Goal: Task Accomplishment & Management: Use online tool/utility

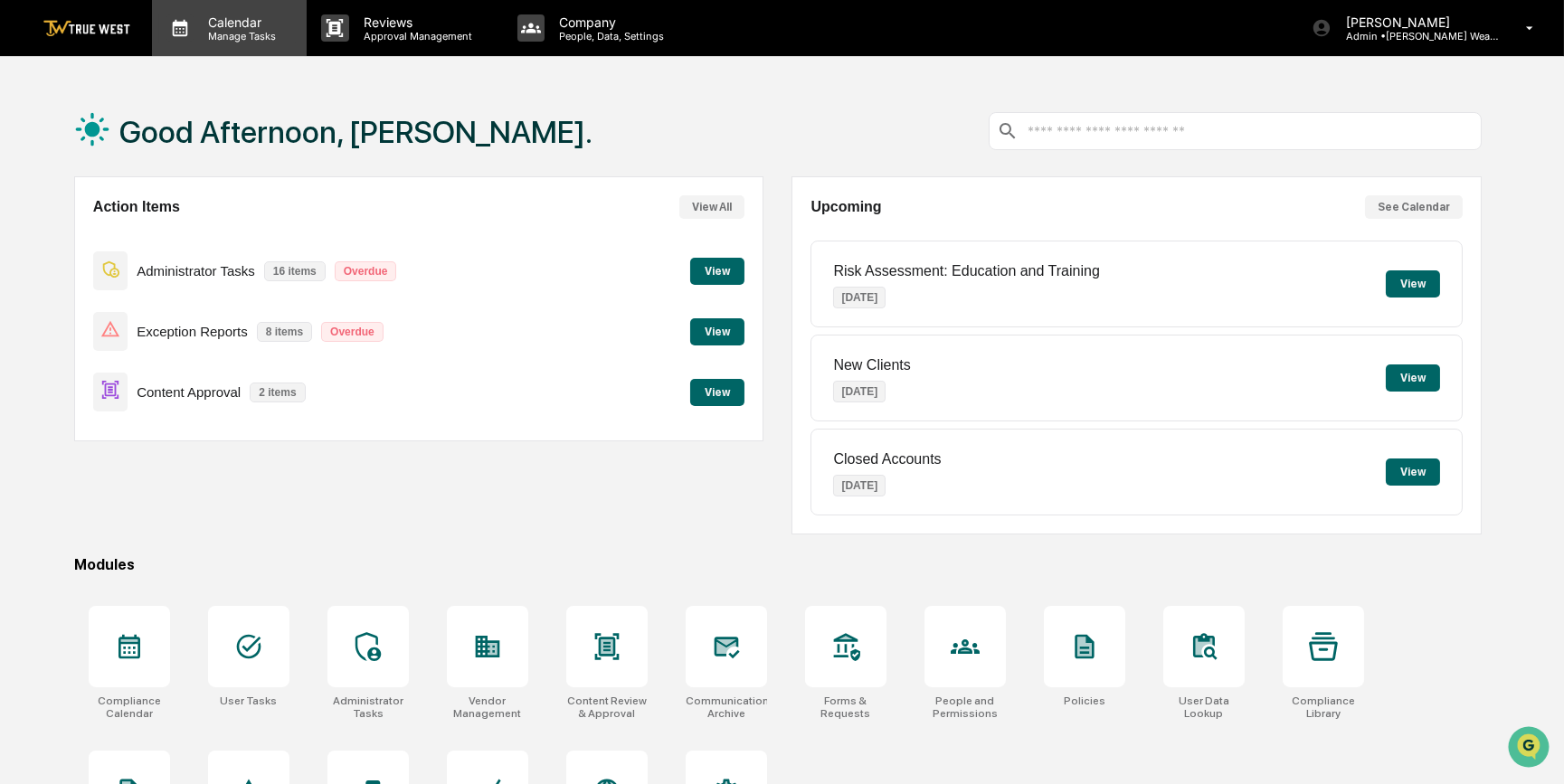
click at [218, 26] on p "Calendar" at bounding box center [239, 22] width 91 height 15
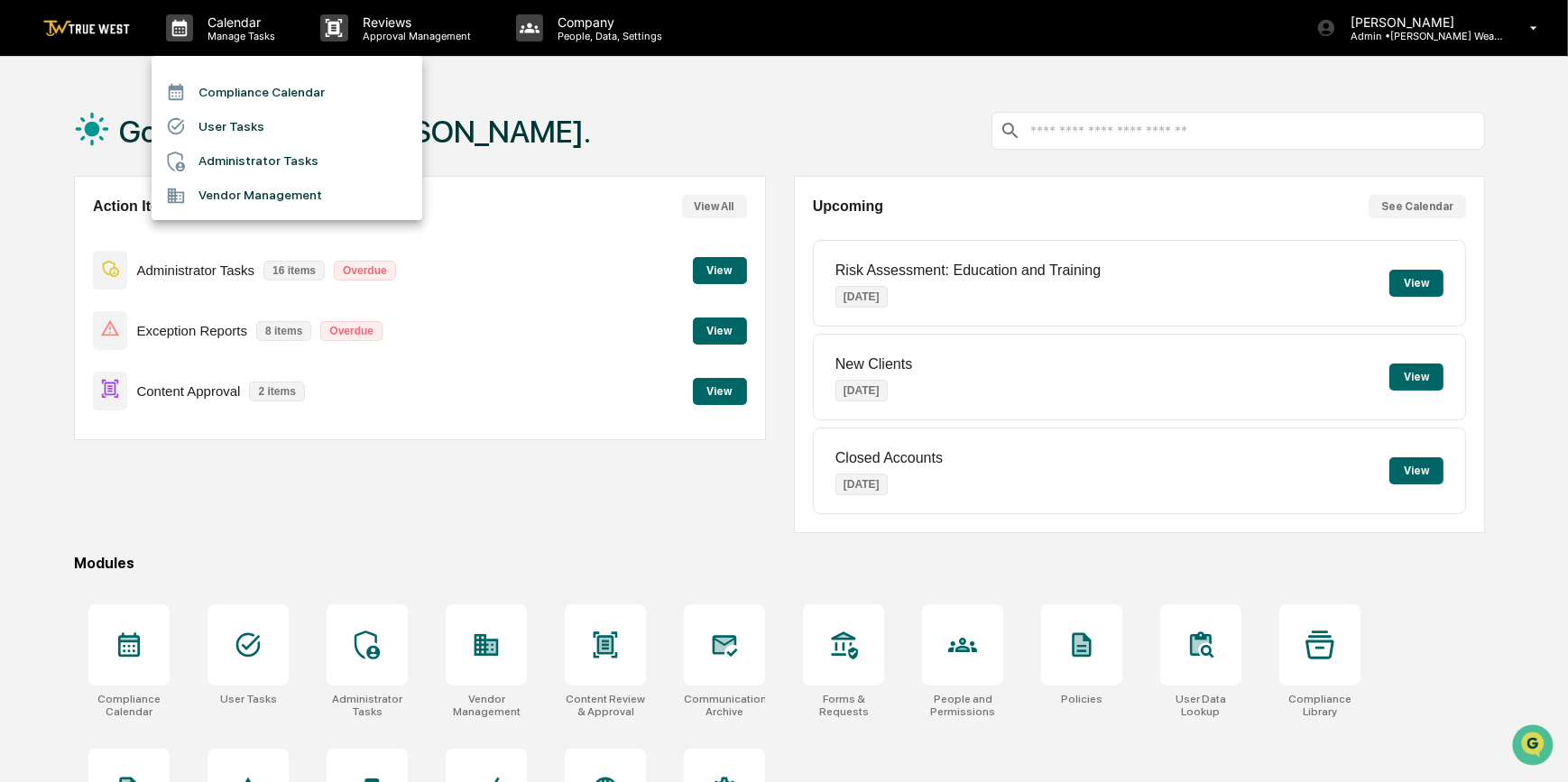
click at [256, 93] on li "Compliance Calendar" at bounding box center [286, 92] width 270 height 34
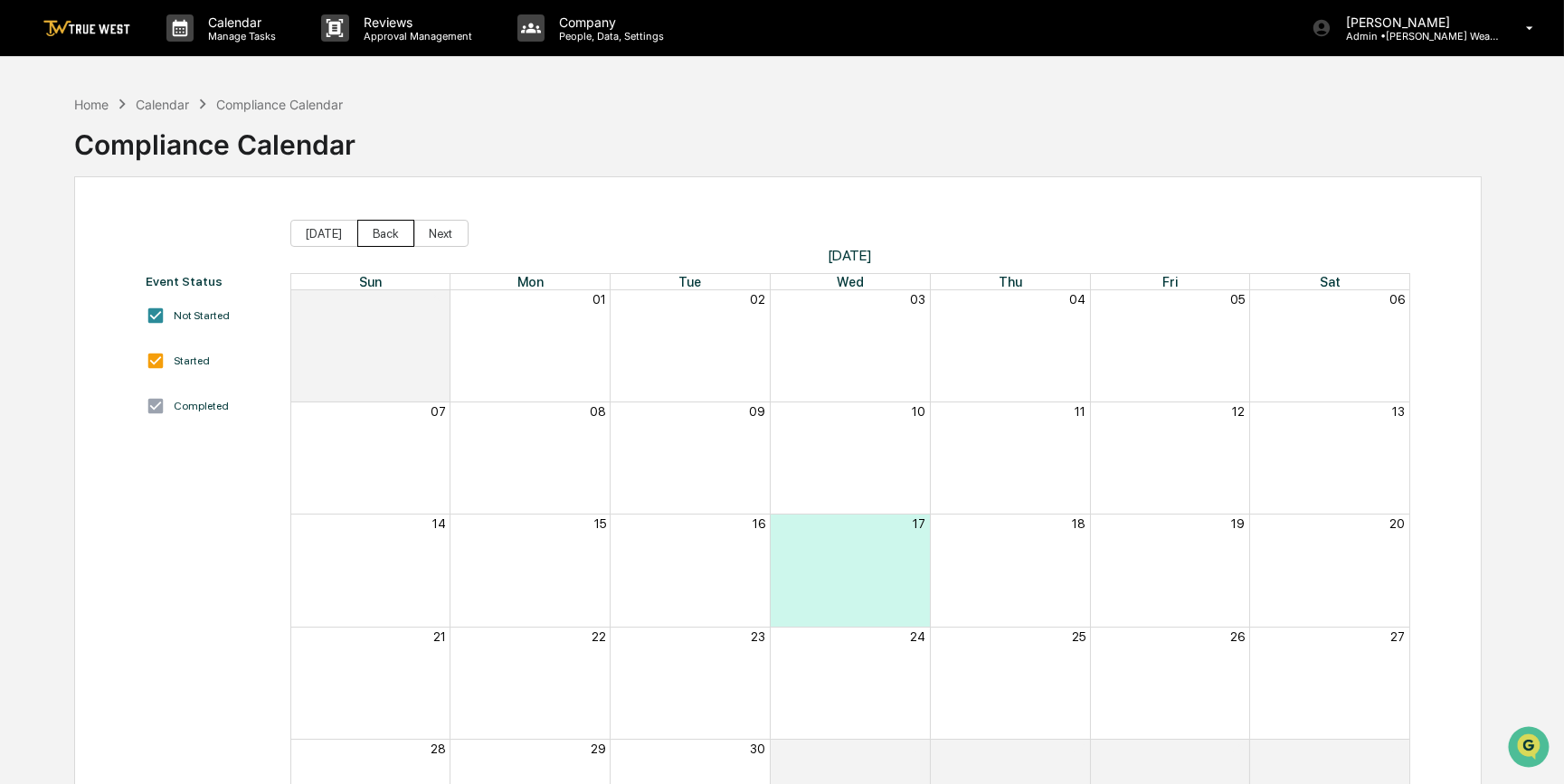
click at [374, 233] on button "Back" at bounding box center [386, 233] width 57 height 27
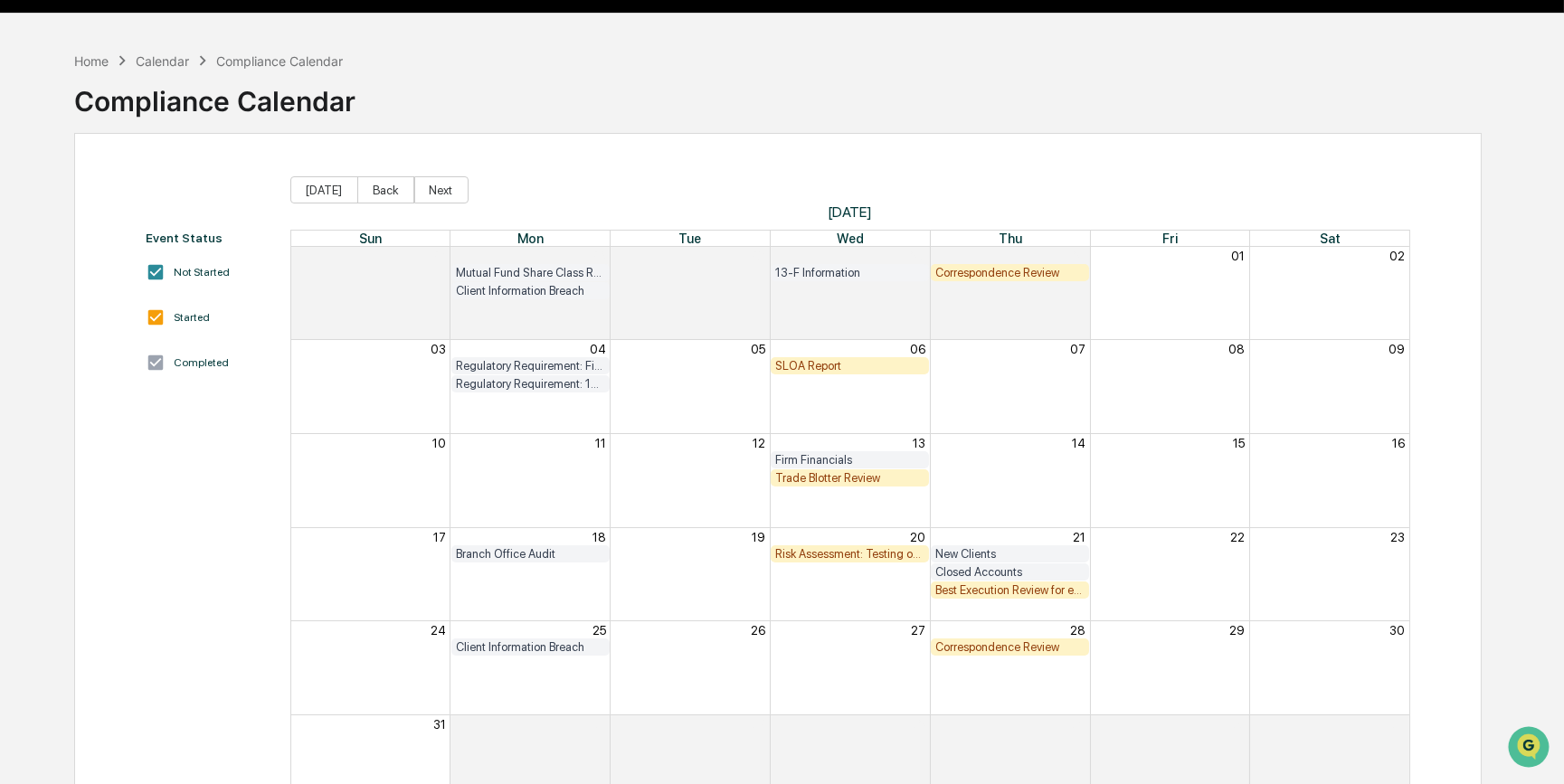
scroll to position [81, 0]
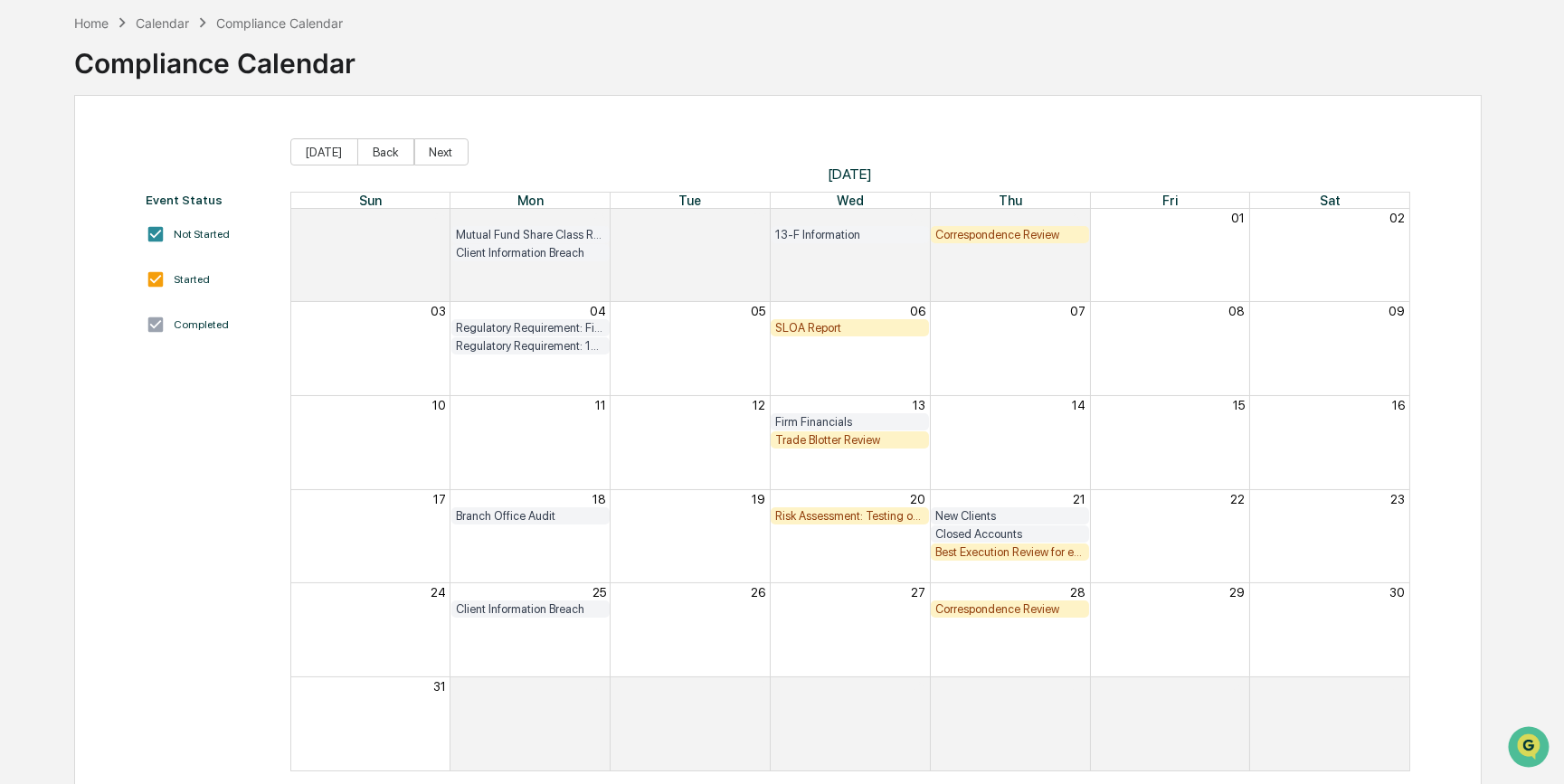
click at [1000, 609] on div "Correspondence Review" at bounding box center [1010, 609] width 150 height 13
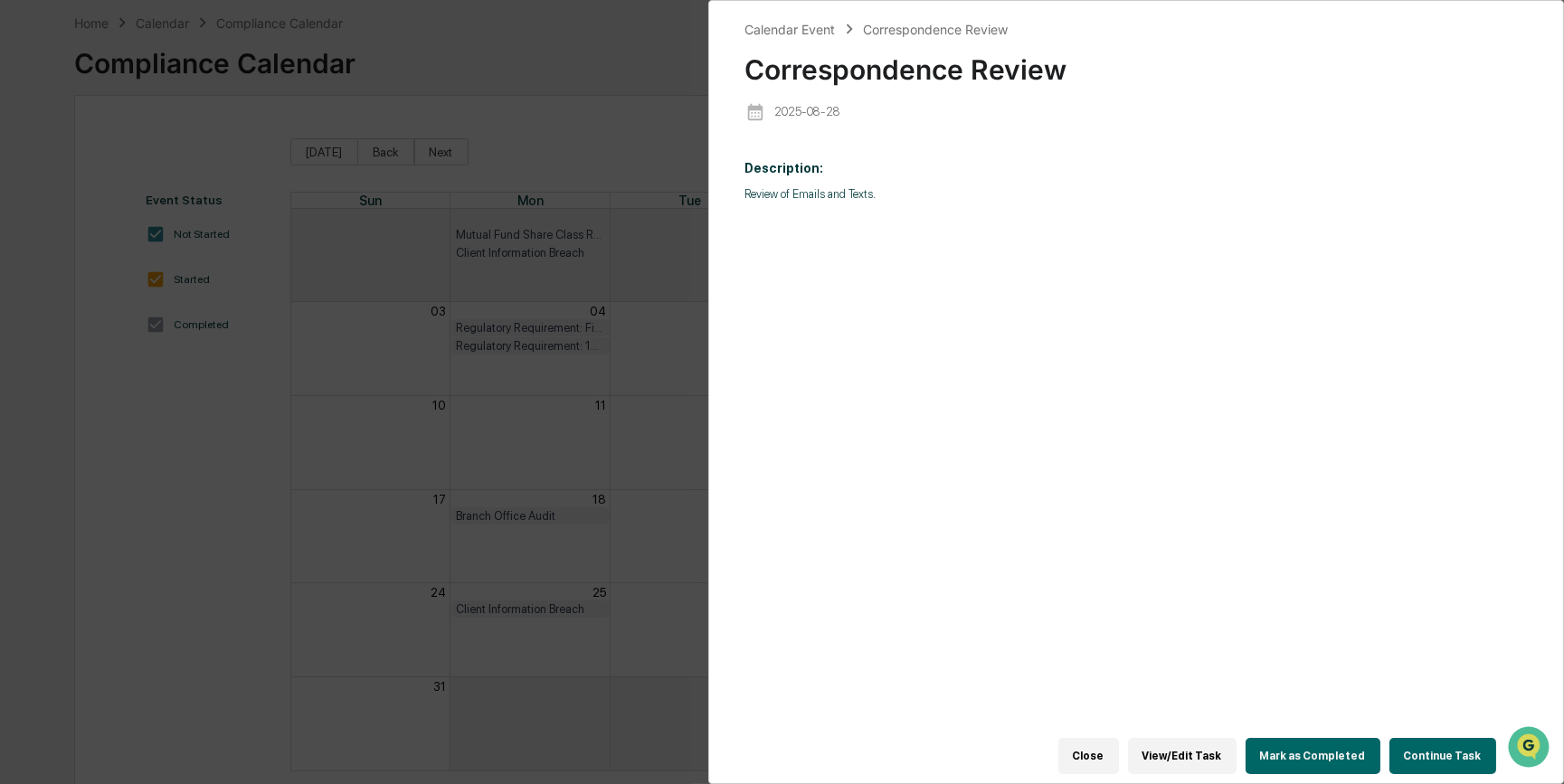
click at [1209, 752] on button "View/Edit Task" at bounding box center [1182, 756] width 109 height 36
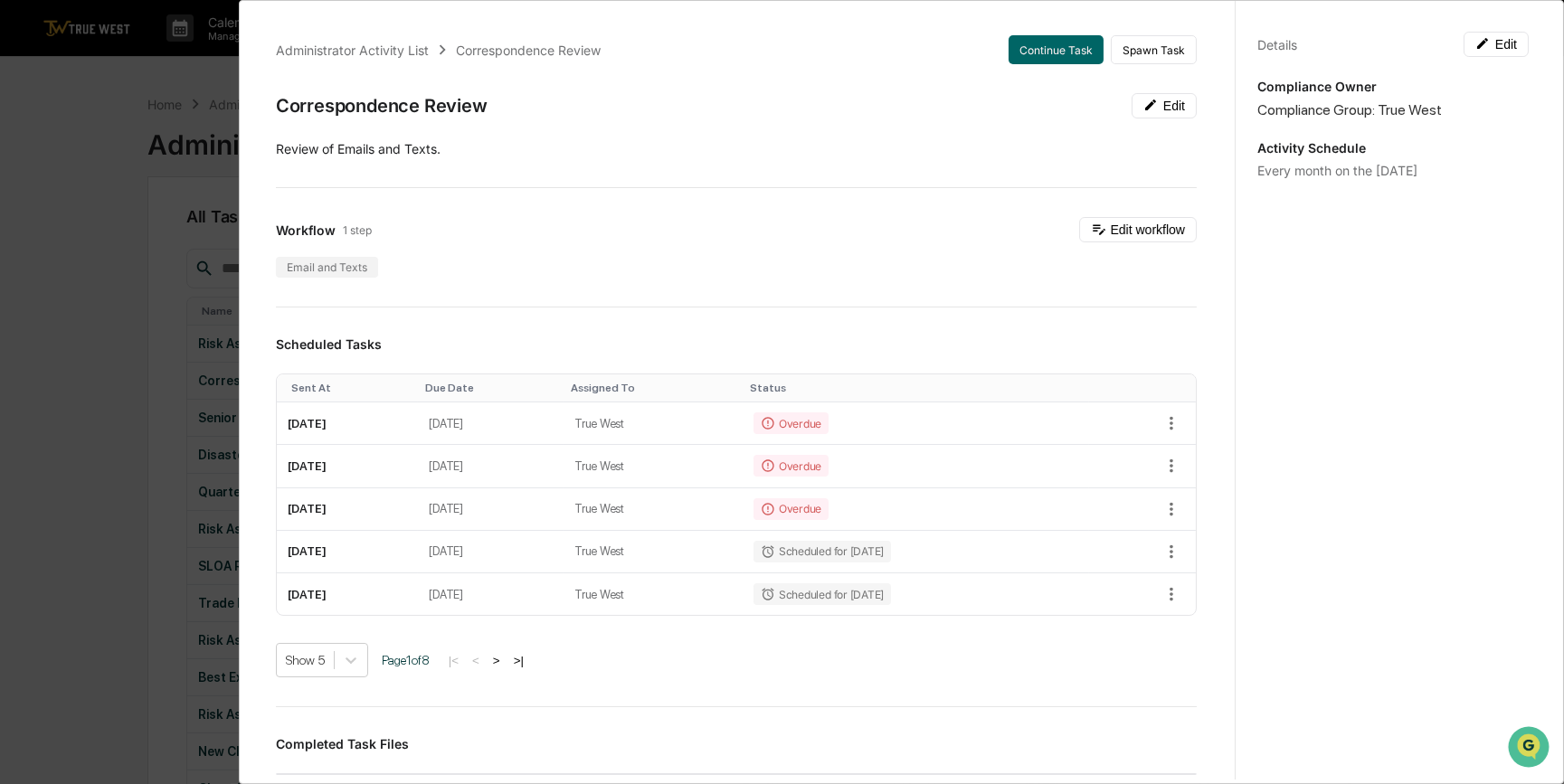
click at [85, 264] on div "Administrator Activity List Correspondence Review Continue Task Spawn Task Corr…" at bounding box center [782, 392] width 1564 height 784
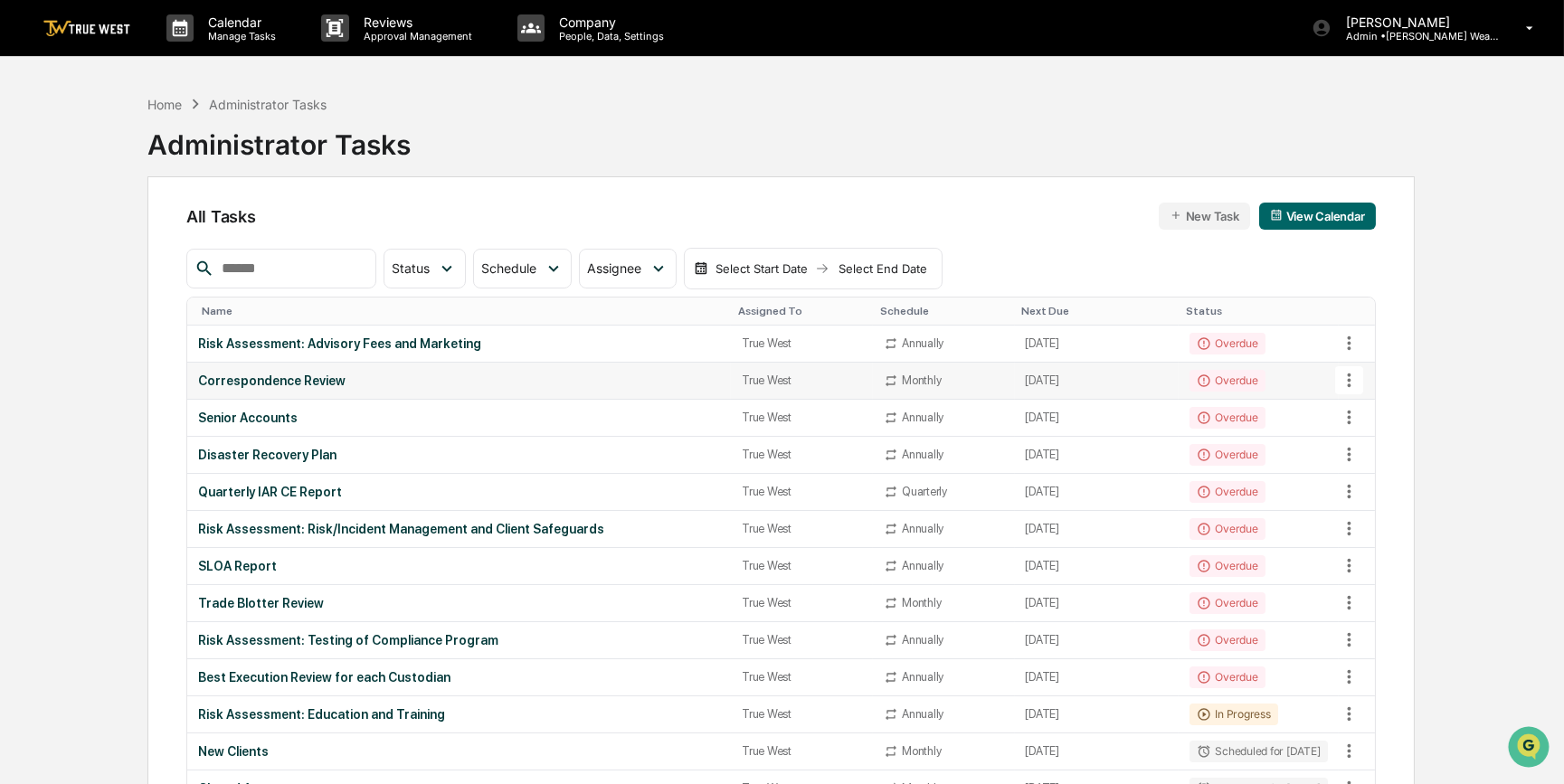
click at [318, 380] on div "Correspondence Review" at bounding box center [458, 380] width 522 height 14
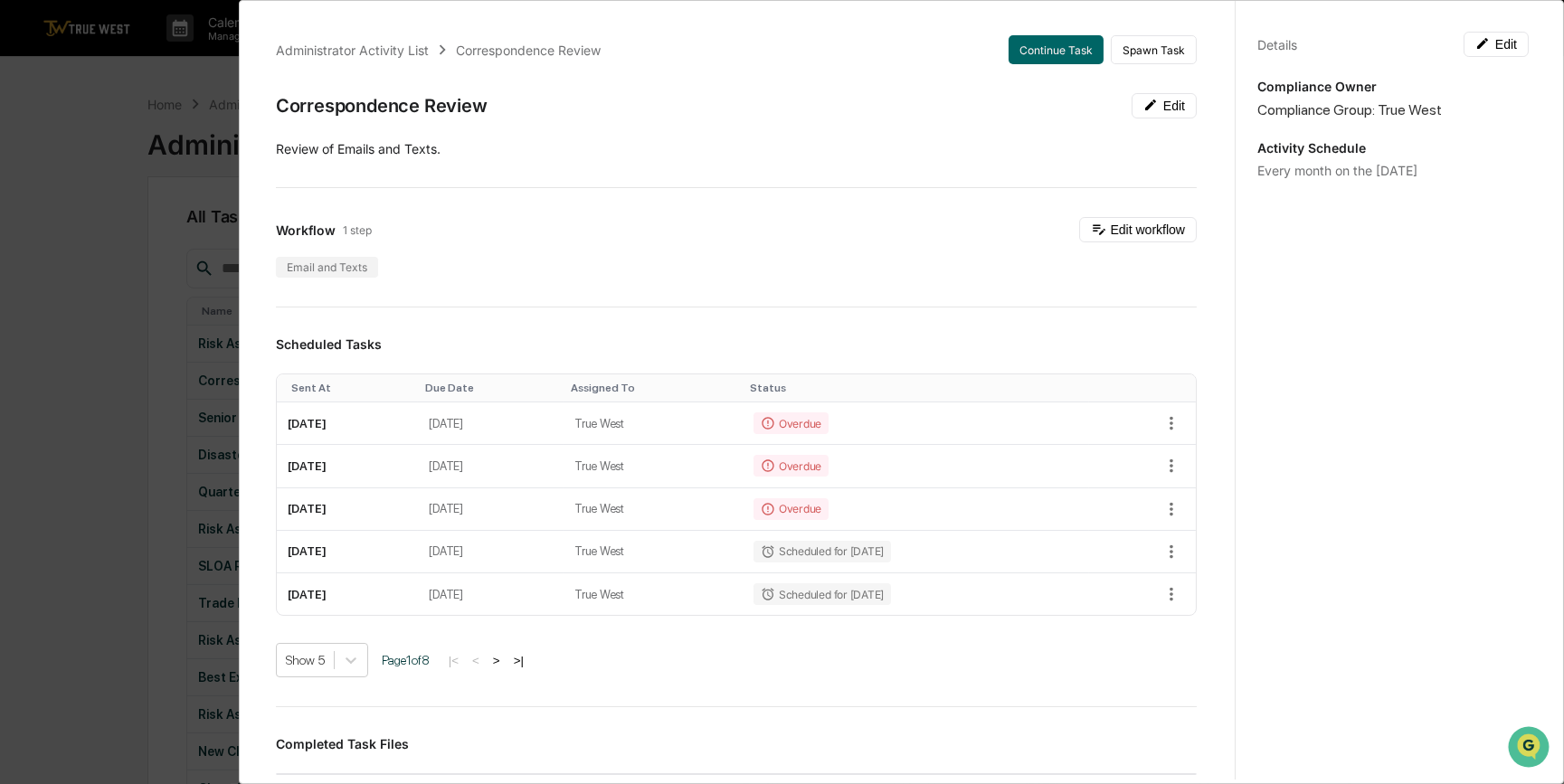
click at [72, 365] on div "Administrator Activity List Correspondence Review Continue Task Spawn Task Corr…" at bounding box center [782, 392] width 1564 height 784
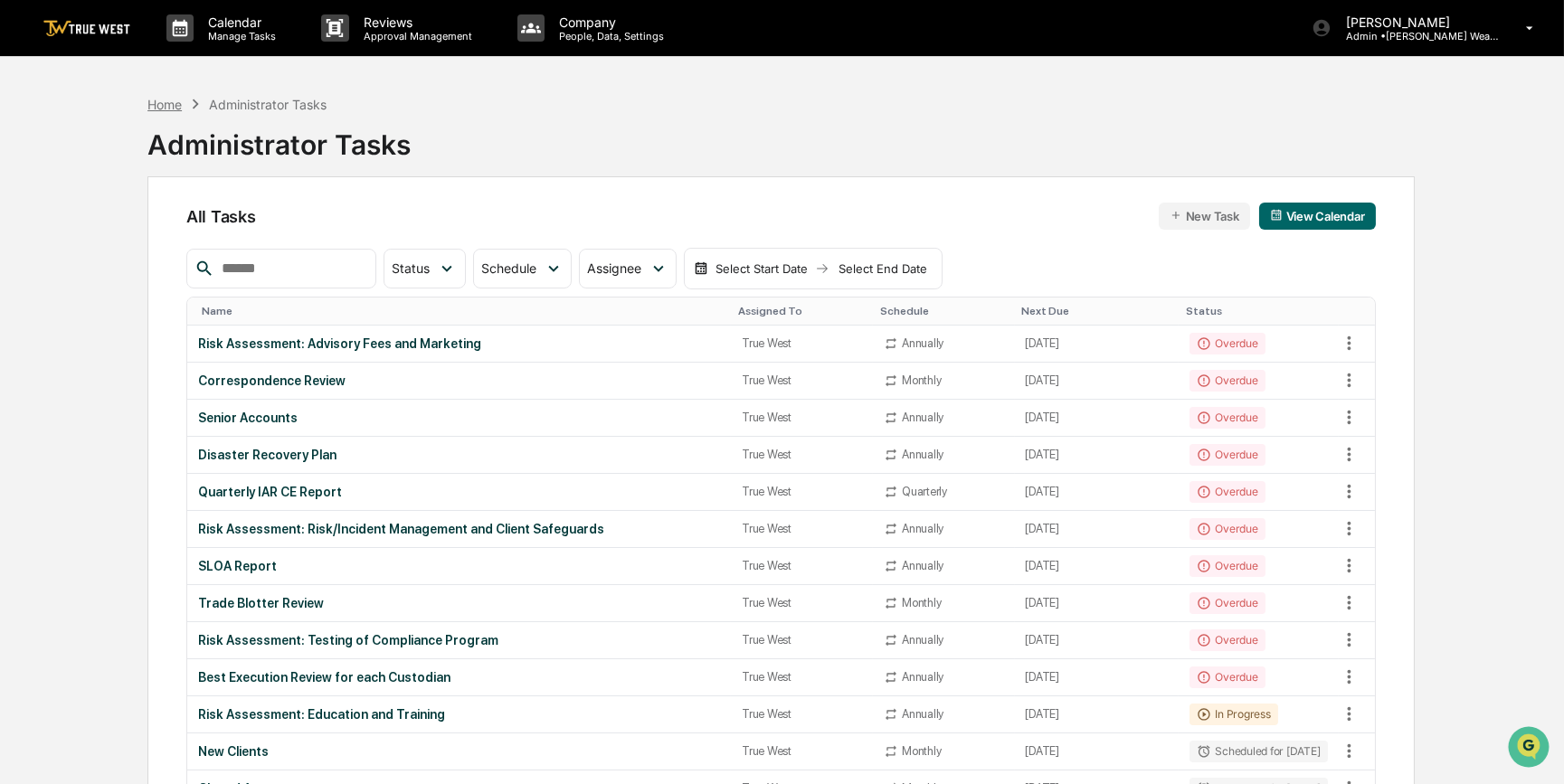
click at [168, 97] on div "Home" at bounding box center [165, 104] width 34 height 15
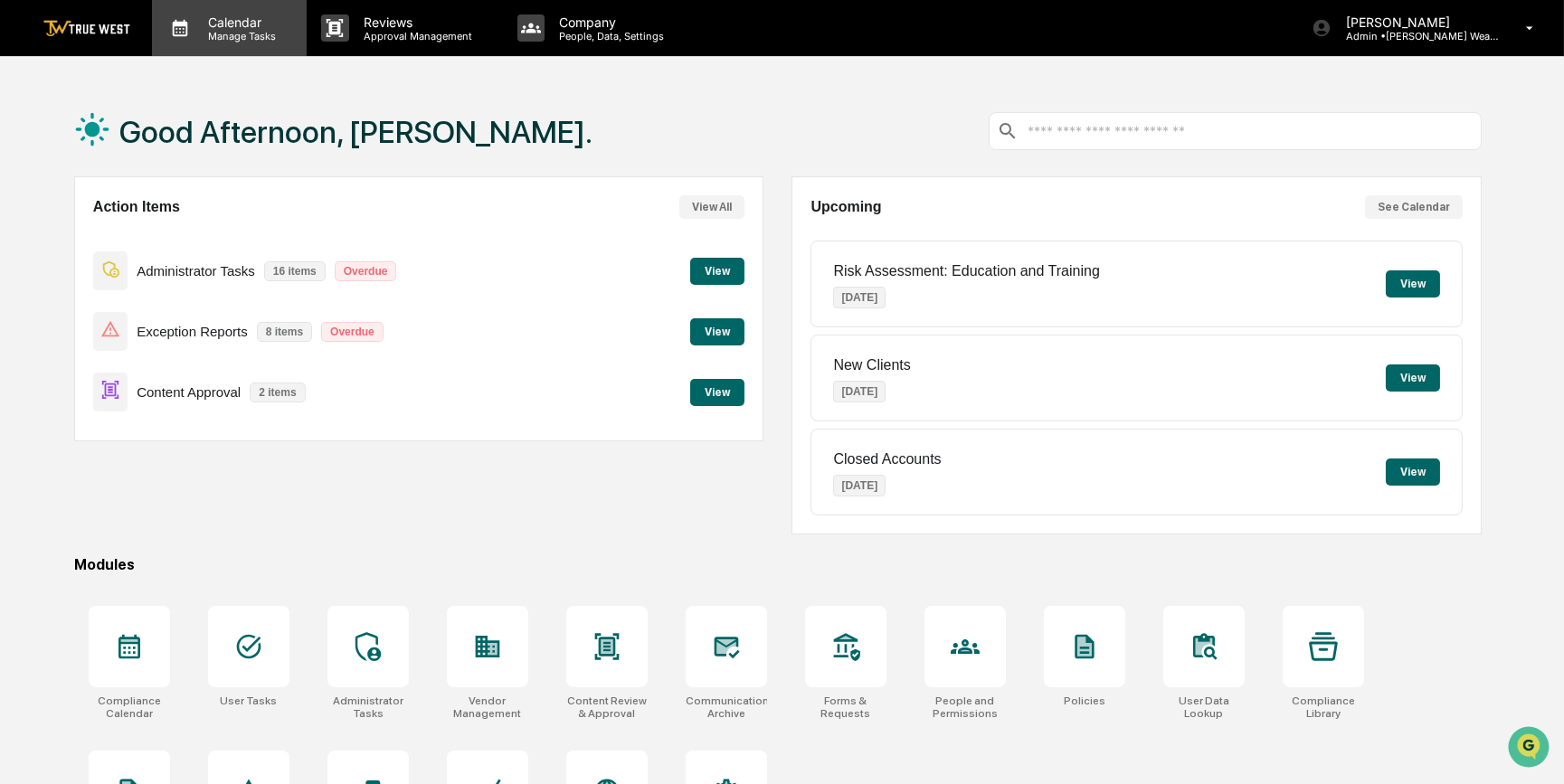
click at [258, 27] on p "Calendar" at bounding box center [239, 22] width 91 height 15
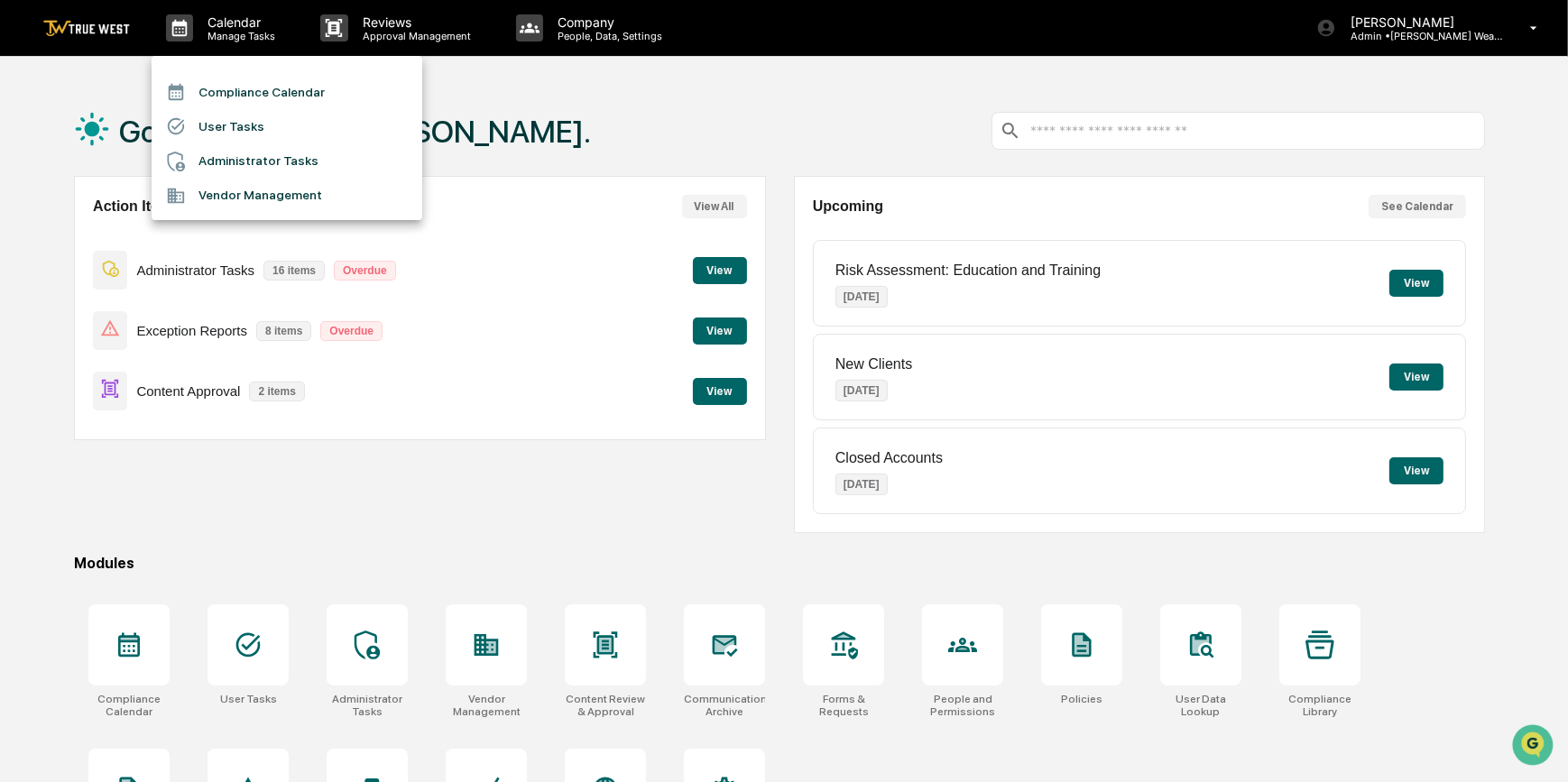
click at [260, 87] on li "Compliance Calendar" at bounding box center [286, 92] width 270 height 34
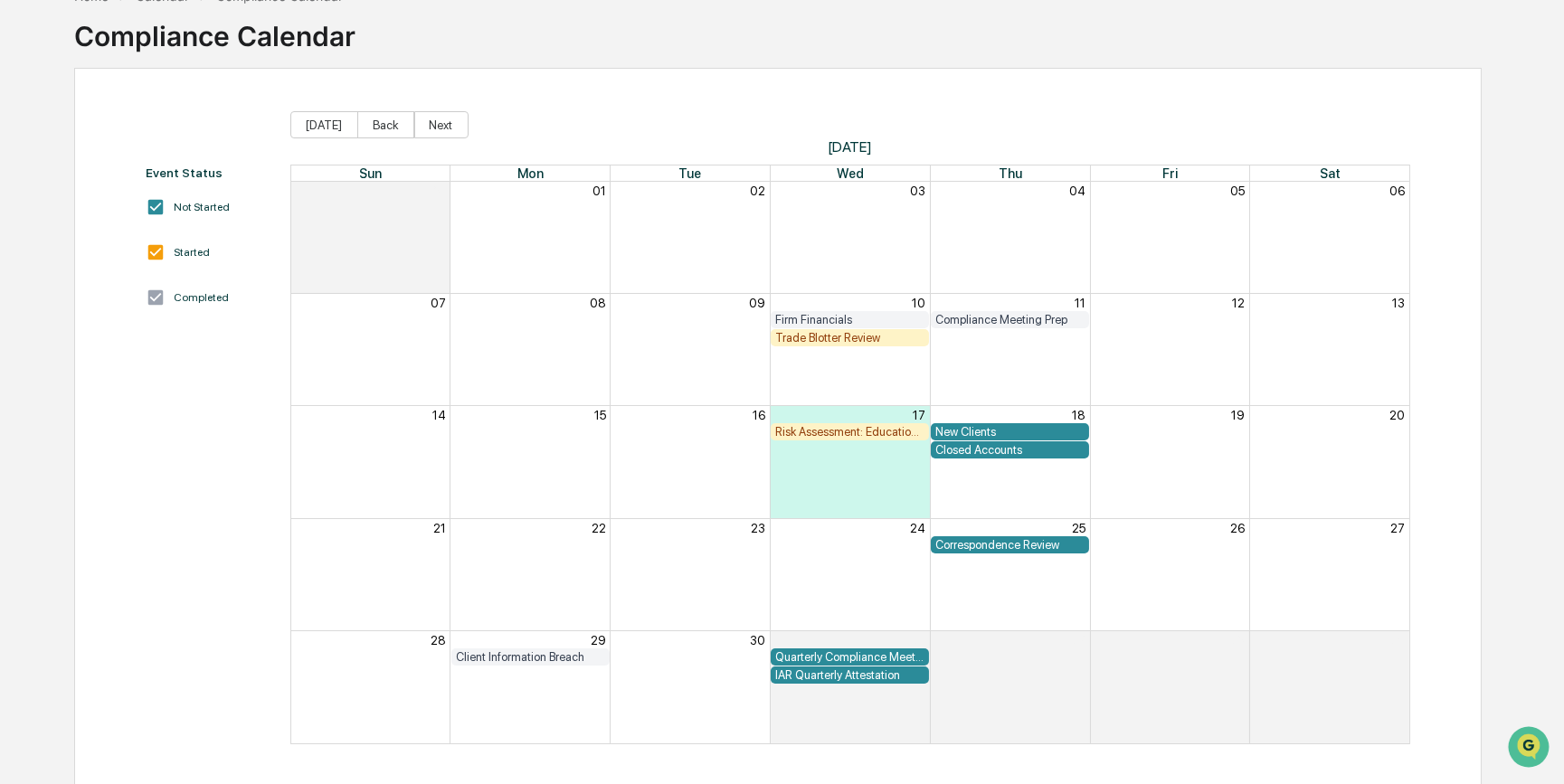
scroll to position [110, 0]
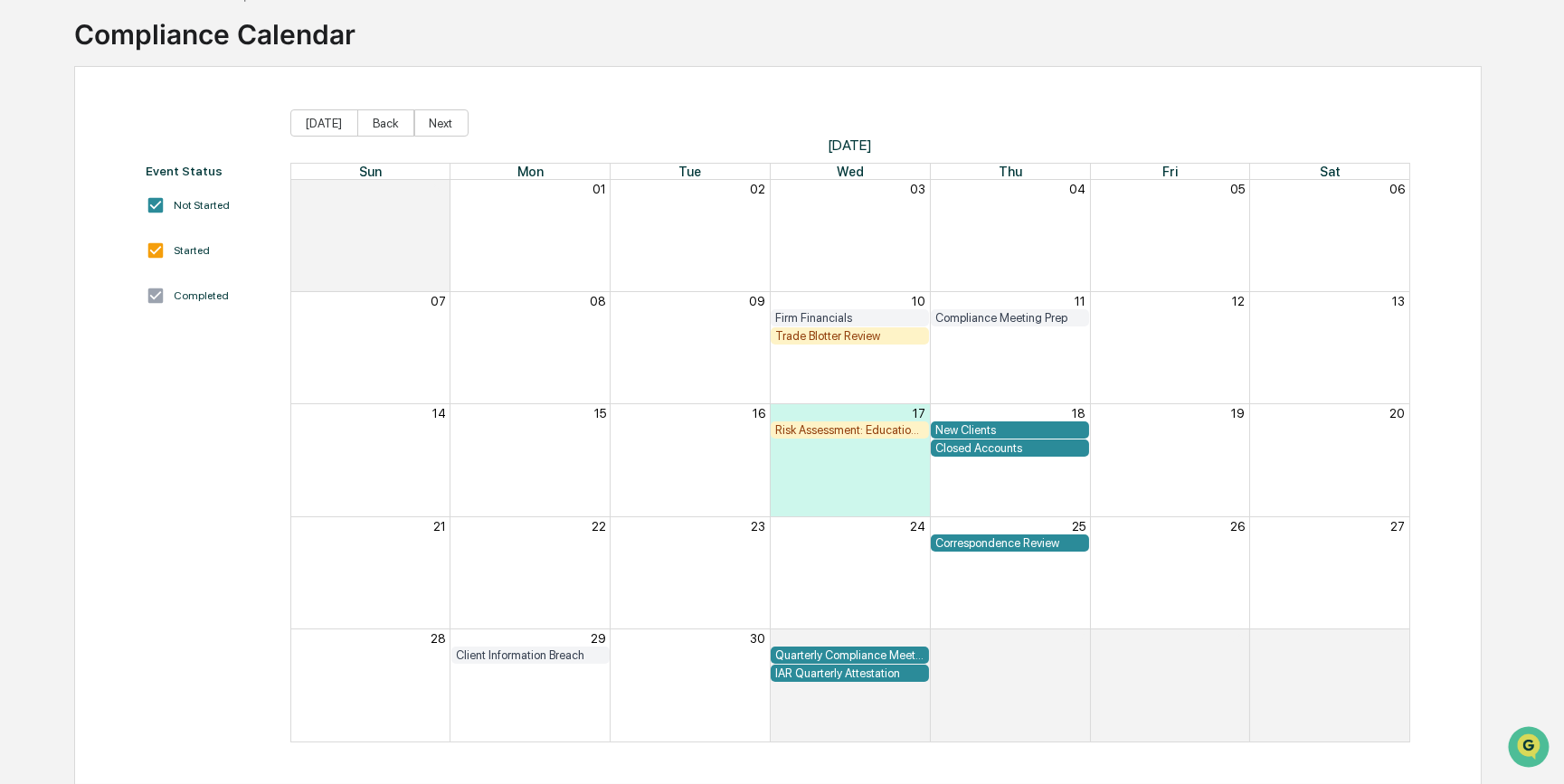
click at [1016, 543] on div "Correspondence Review" at bounding box center [1010, 543] width 150 height 13
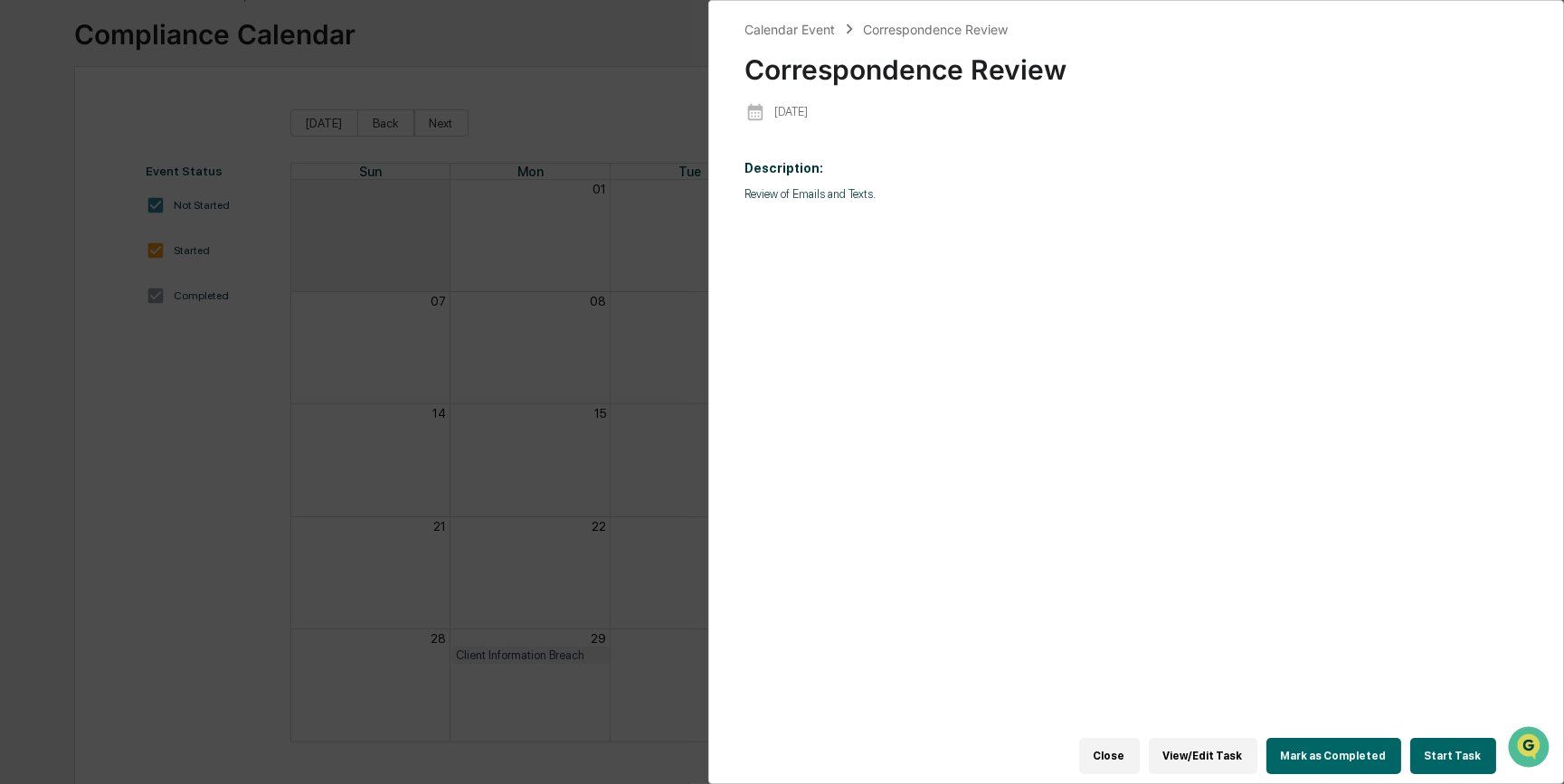
click at [1446, 751] on button "Start Task" at bounding box center [1453, 756] width 86 height 36
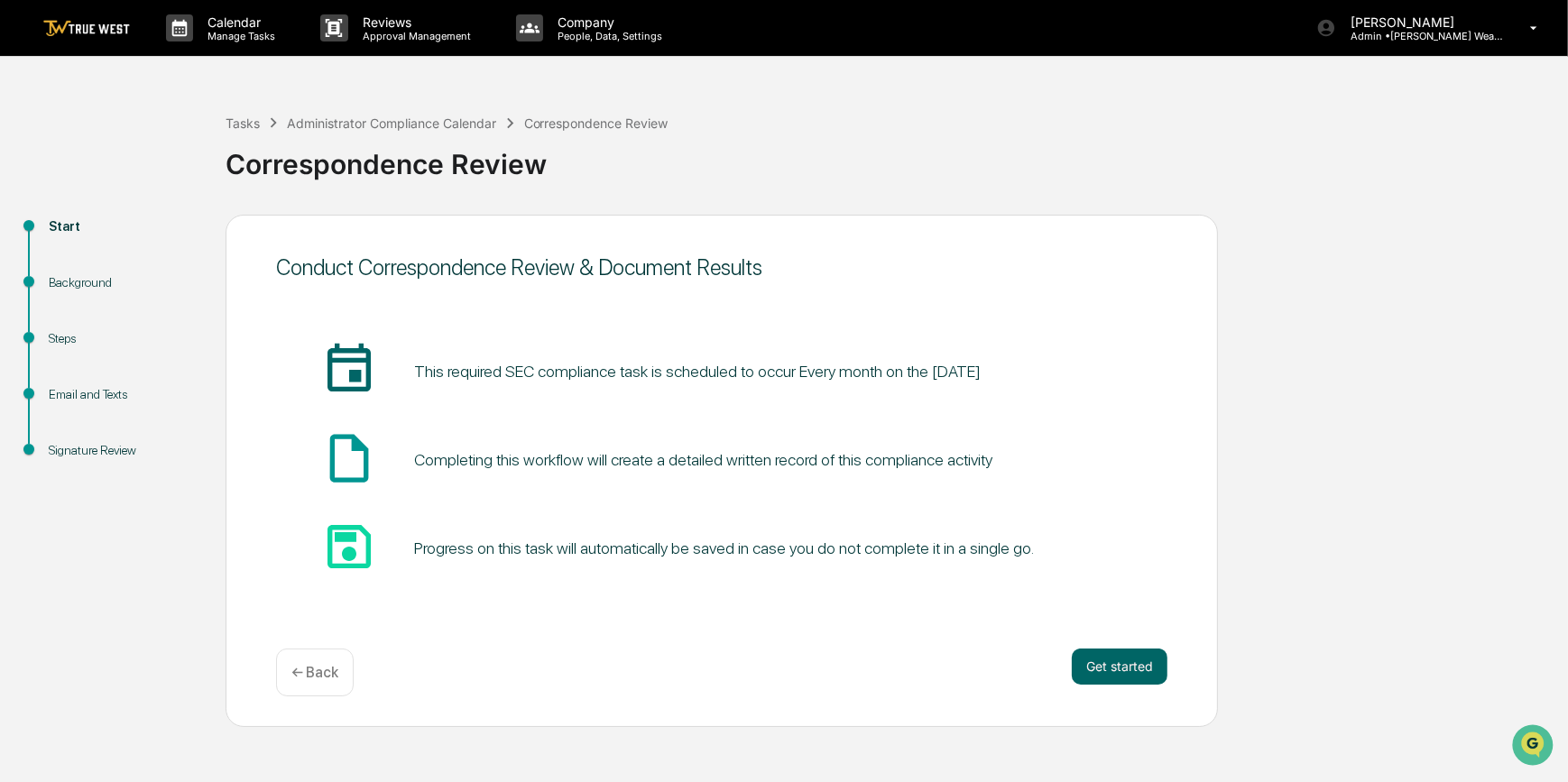
click at [1330, 251] on div "Start Background Steps Email and Texts Signature Review Conduct Correspondence …" at bounding box center [784, 470] width 1549 height 512
click at [1401, 18] on p "[PERSON_NAME]" at bounding box center [1420, 22] width 168 height 15
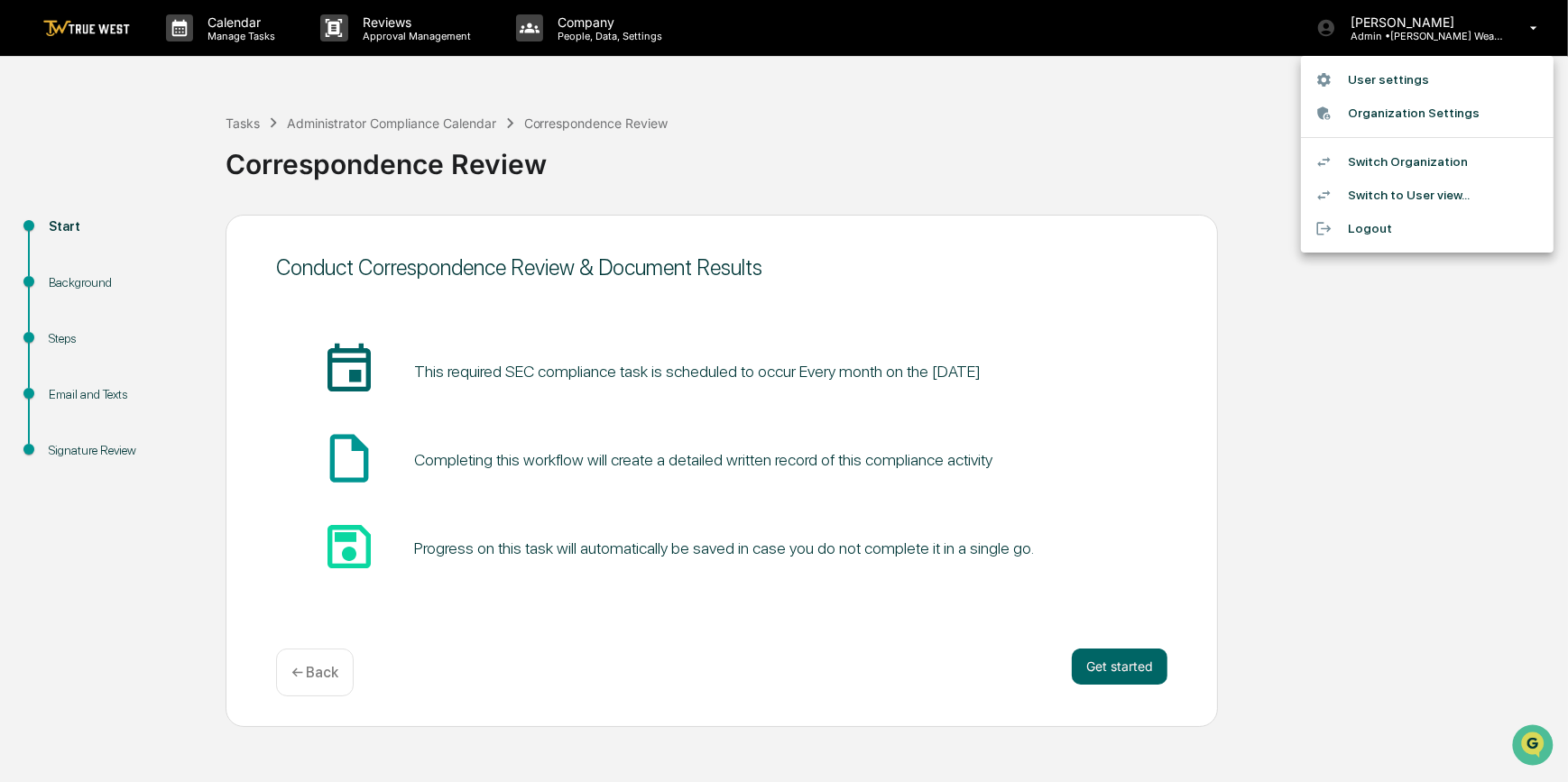
click at [1405, 160] on li "Switch Organization" at bounding box center [1426, 162] width 252 height 33
